Goal: Navigation & Orientation: Find specific page/section

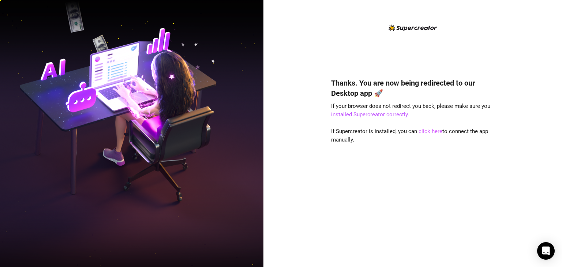
click at [435, 134] on link "click here" at bounding box center [431, 131] width 24 height 7
click at [434, 130] on link "click here" at bounding box center [431, 131] width 24 height 7
click at [426, 130] on link "click here" at bounding box center [431, 131] width 24 height 7
click at [423, 132] on link "click here" at bounding box center [431, 131] width 24 height 7
